Goal: Task Accomplishment & Management: Manage account settings

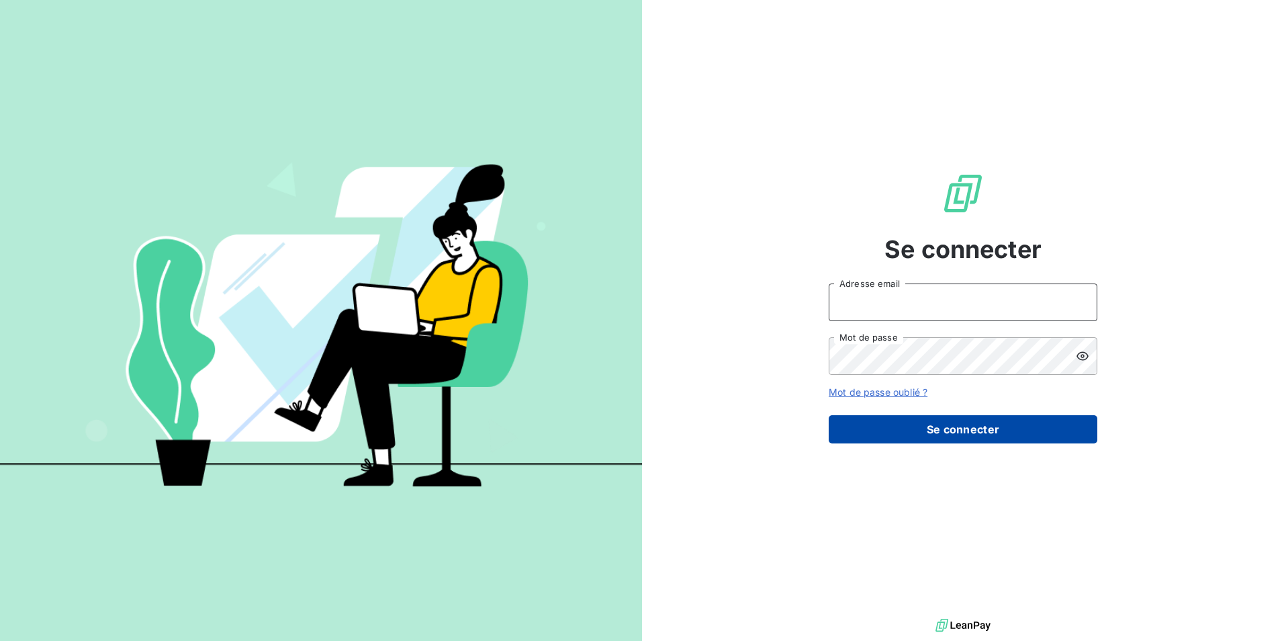
type input "virginiechaulet@groupebsl.com"
click at [905, 423] on button "Se connecter" at bounding box center [963, 429] width 269 height 28
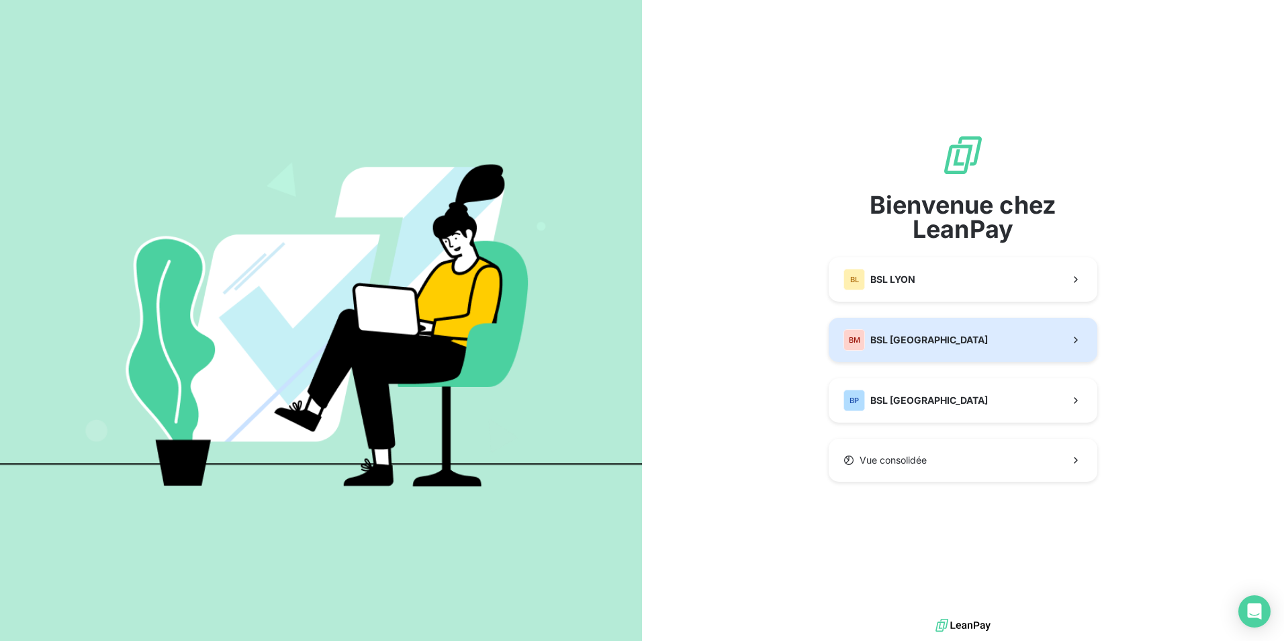
drag, startPoint x: 943, startPoint y: 343, endPoint x: 912, endPoint y: 334, distance: 32.1
click at [943, 342] on span "BSL MARSEILLE" at bounding box center [929, 339] width 118 height 13
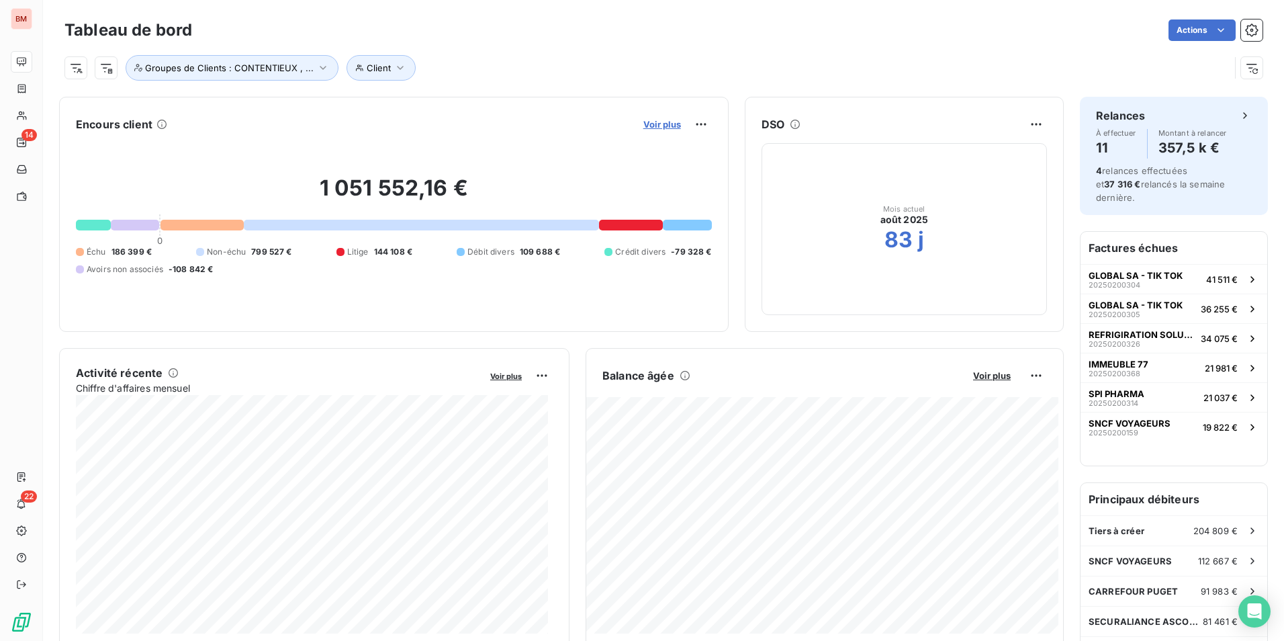
click at [651, 124] on span "Voir plus" at bounding box center [662, 124] width 38 height 11
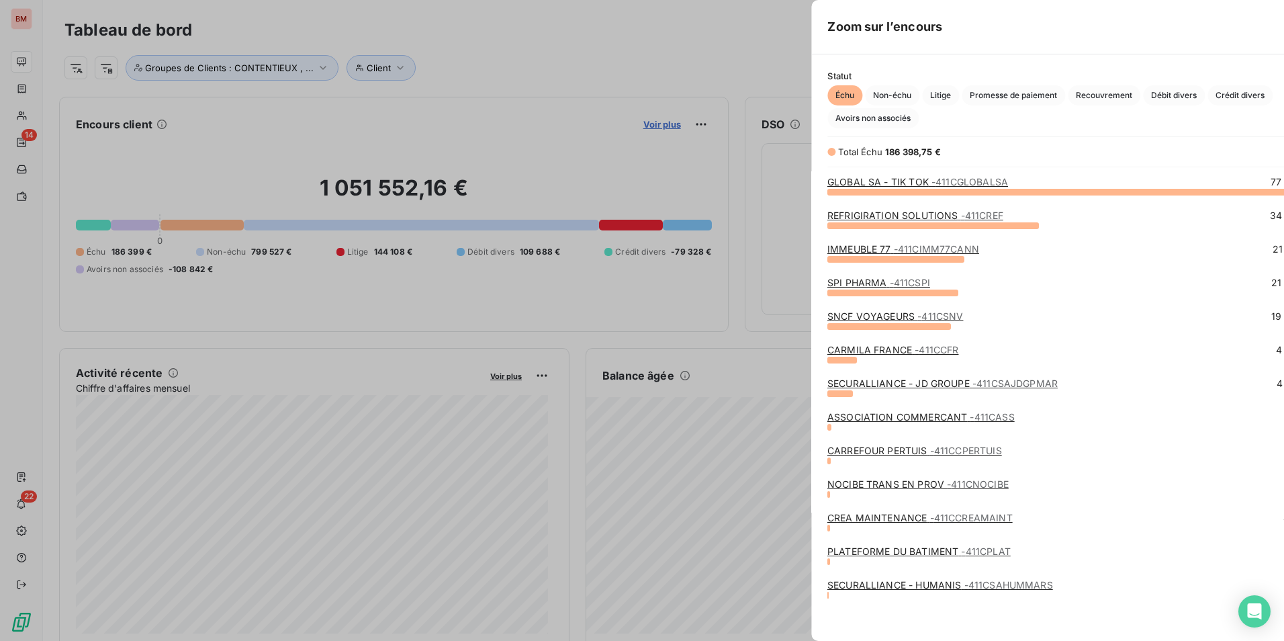
scroll to position [439, 506]
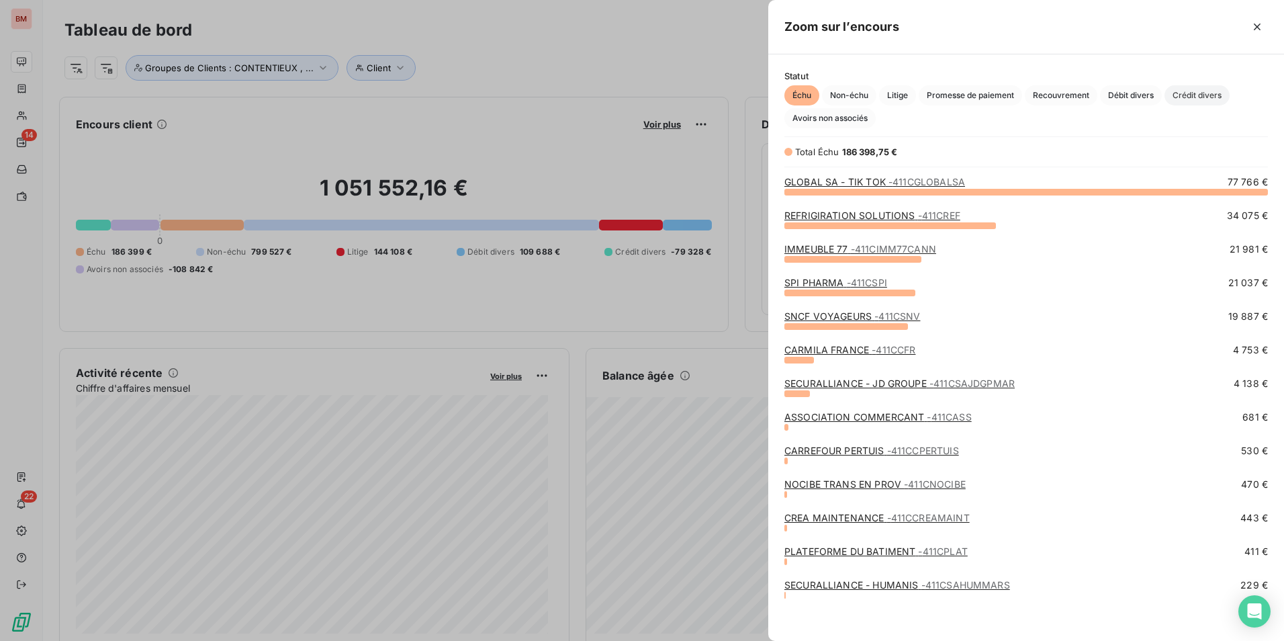
click at [1187, 96] on span "Crédit divers" at bounding box center [1196, 95] width 65 height 20
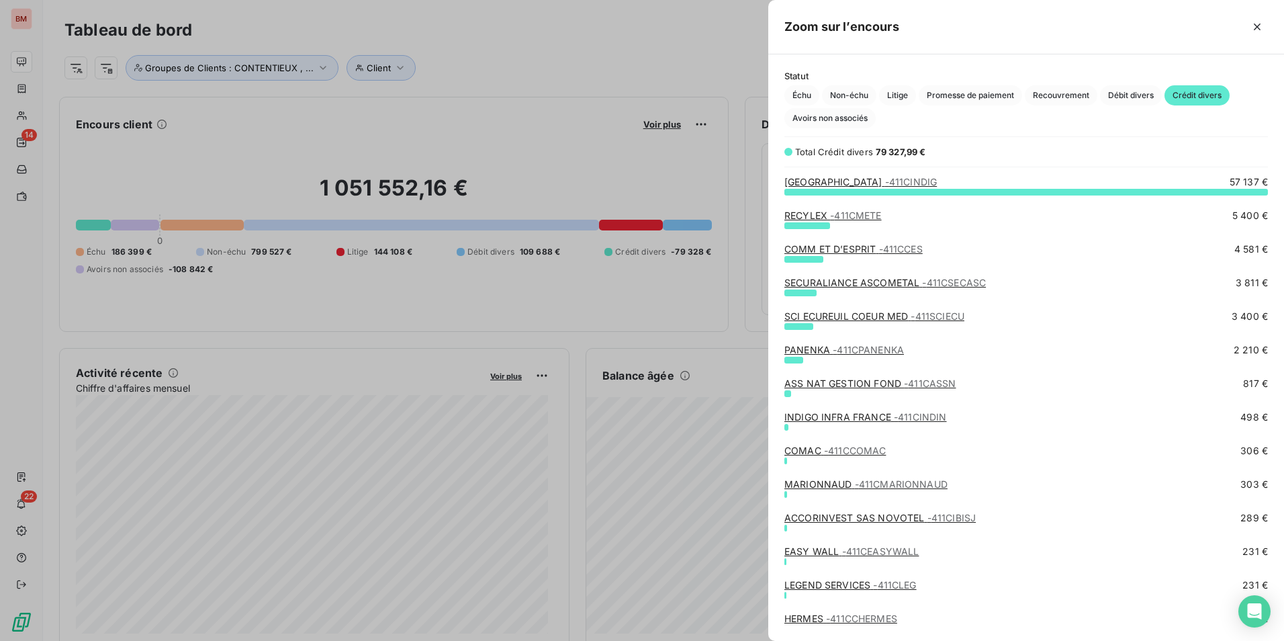
scroll to position [37, 0]
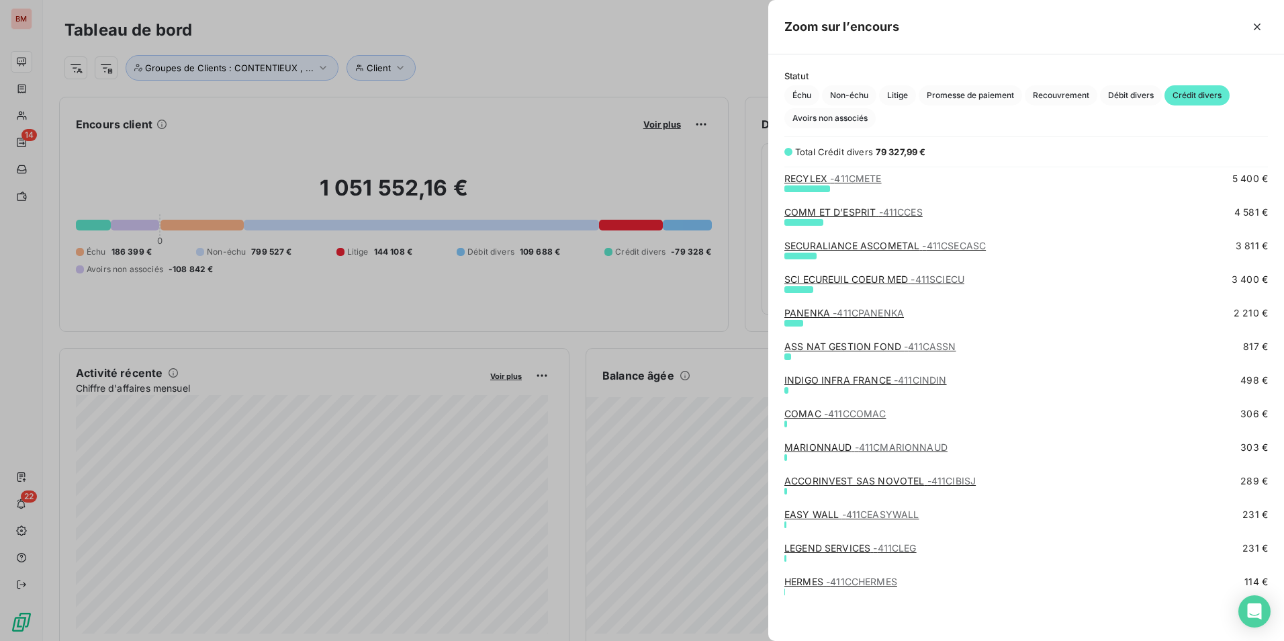
click at [853, 413] on span "- 411CCOMAC" at bounding box center [855, 413] width 62 height 11
